Goal: Check status: Check status

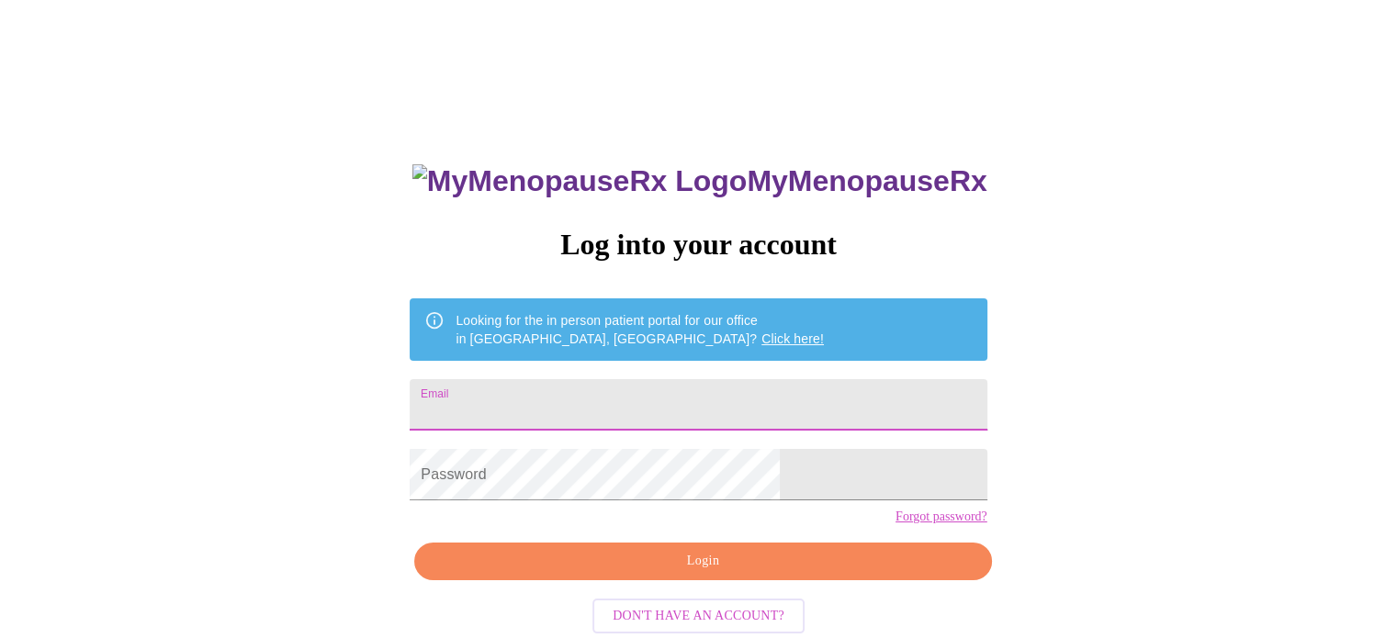
click at [716, 397] on input "Email" at bounding box center [698, 404] width 577 height 51
type input "sunlark6@gmail.com"
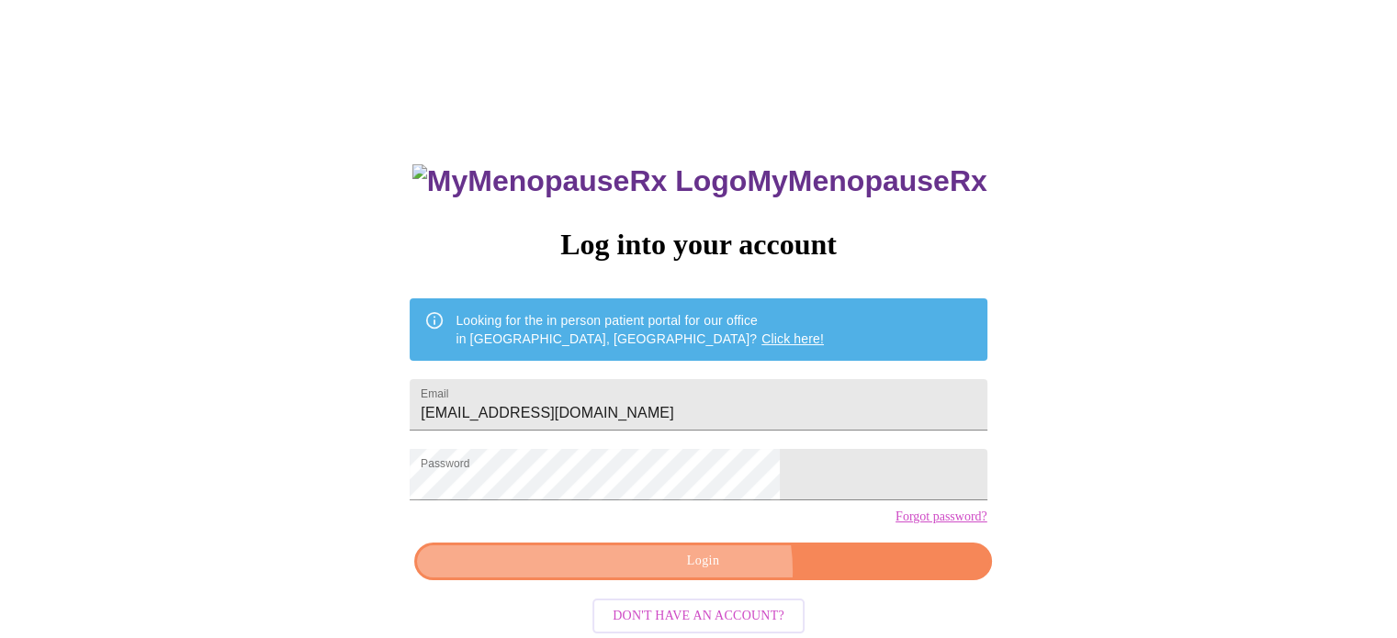
click at [706, 573] on span "Login" at bounding box center [702, 561] width 535 height 23
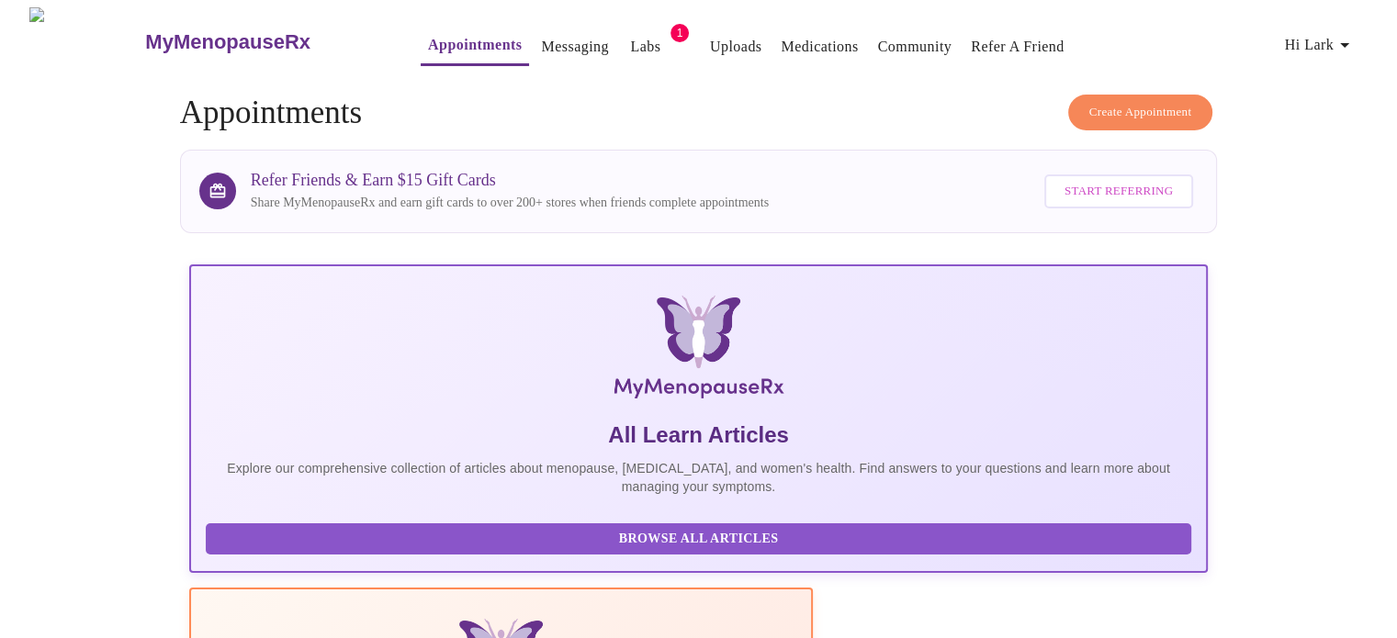
click at [630, 38] on link "Labs" at bounding box center [645, 47] width 30 height 26
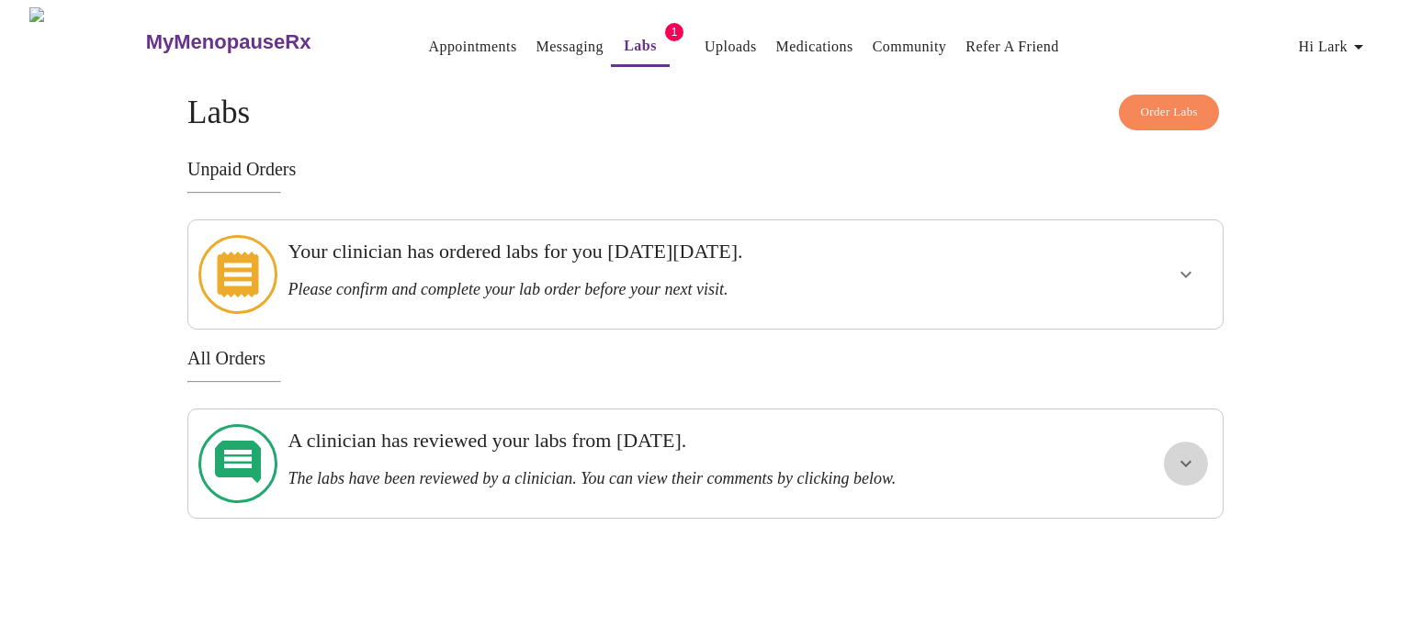
click at [1190, 453] on icon "show more" at bounding box center [1186, 464] width 22 height 22
click at [1119, 519] on span "View Comments" at bounding box center [1127, 530] width 112 height 23
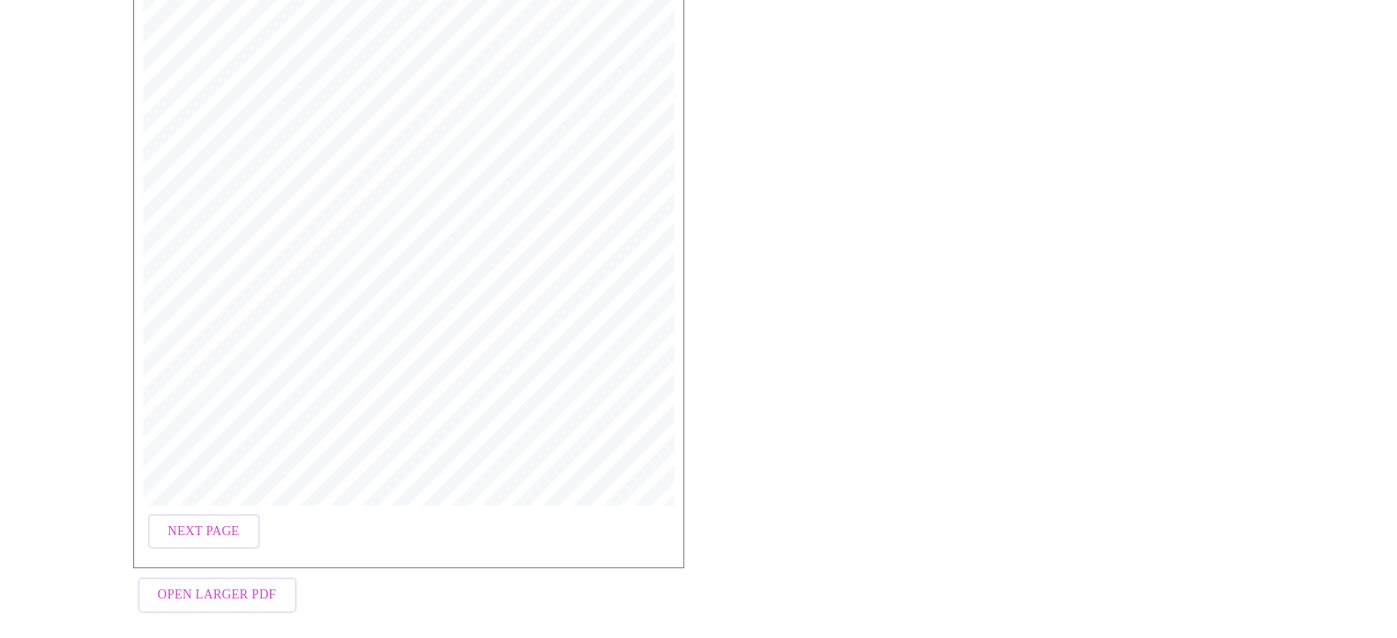
scroll to position [440, 0]
click at [194, 512] on span "Next Page" at bounding box center [204, 521] width 72 height 23
click at [205, 510] on span "Previous Page" at bounding box center [218, 521] width 101 height 23
